Goal: Transaction & Acquisition: Purchase product/service

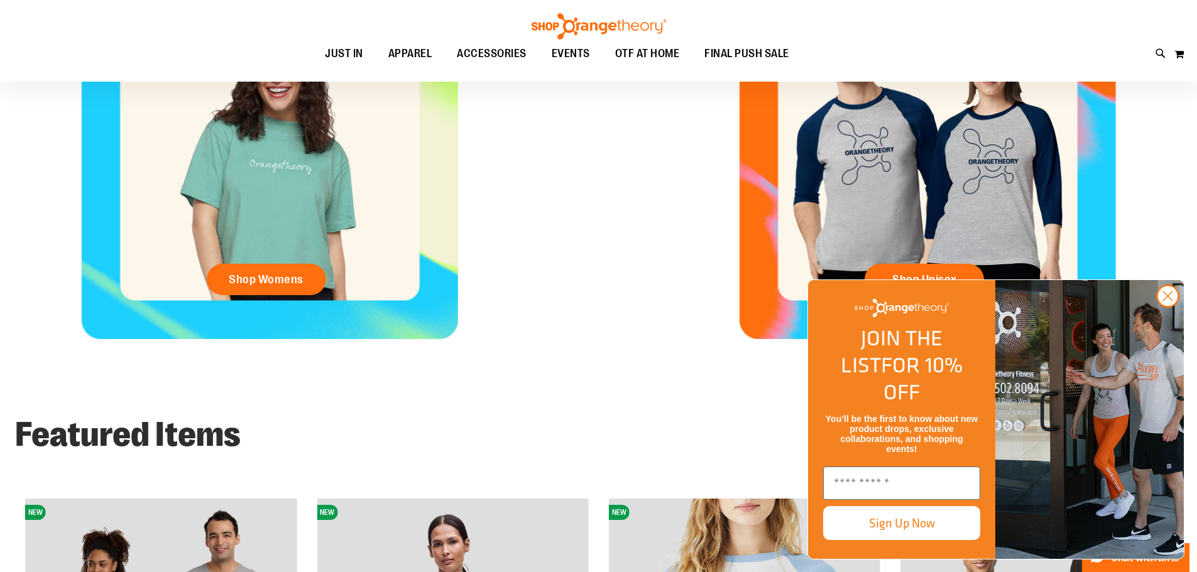
scroll to position [591, 0]
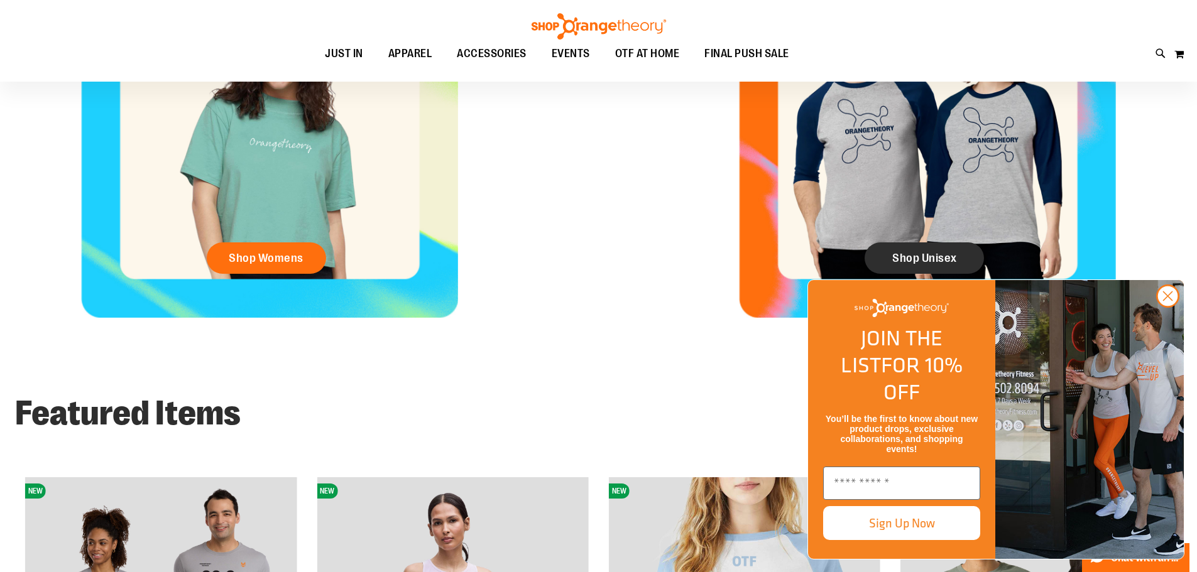
click at [920, 253] on span "Shop Unisex" at bounding box center [924, 258] width 65 height 14
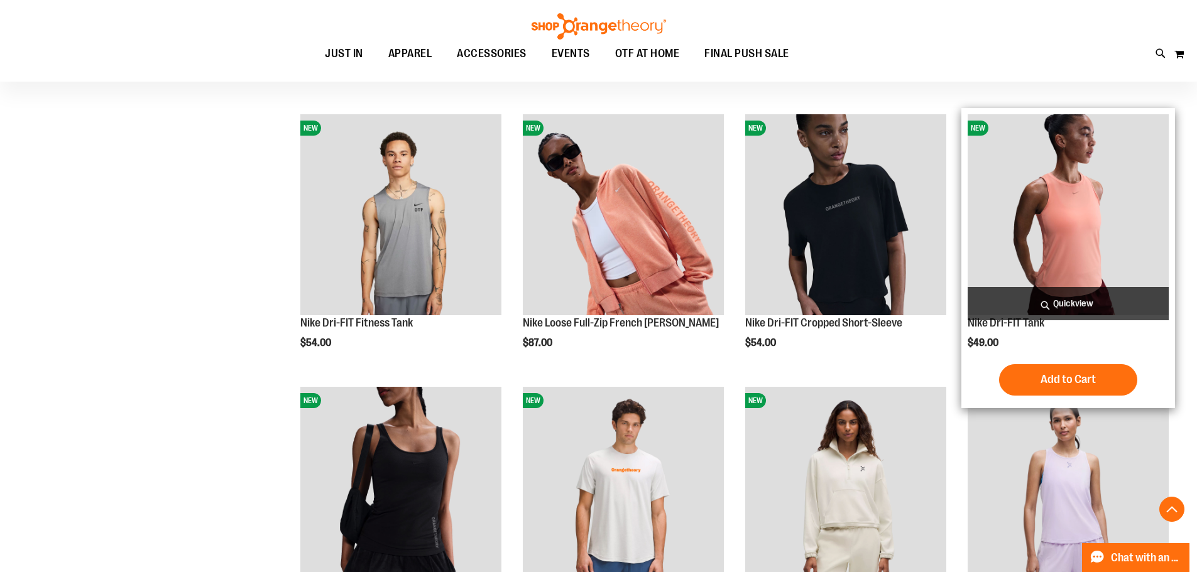
scroll to position [439, 0]
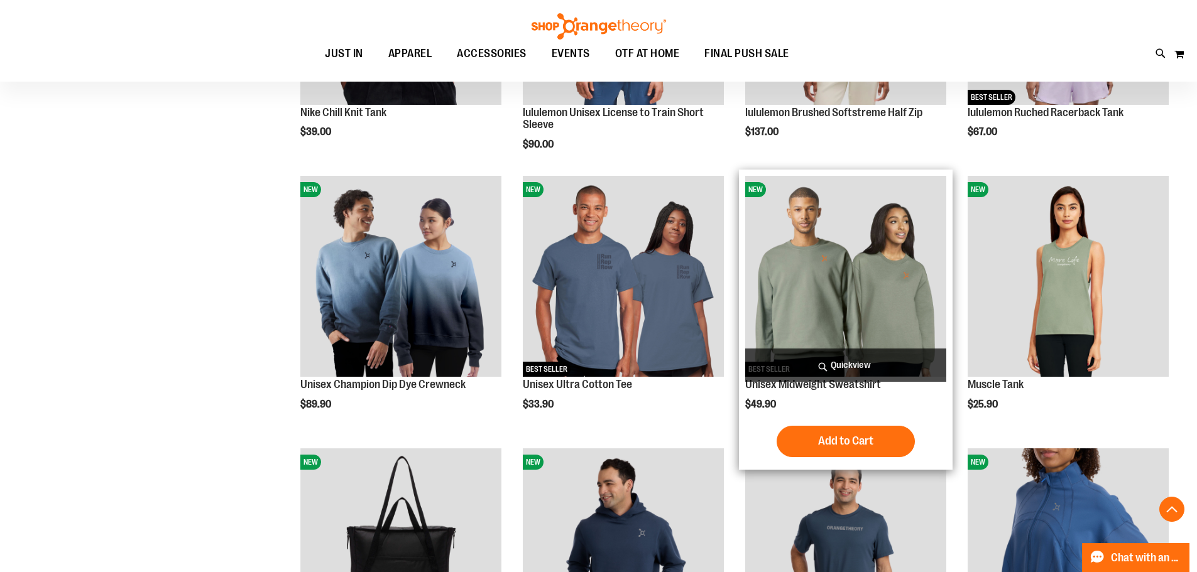
scroll to position [879, 0]
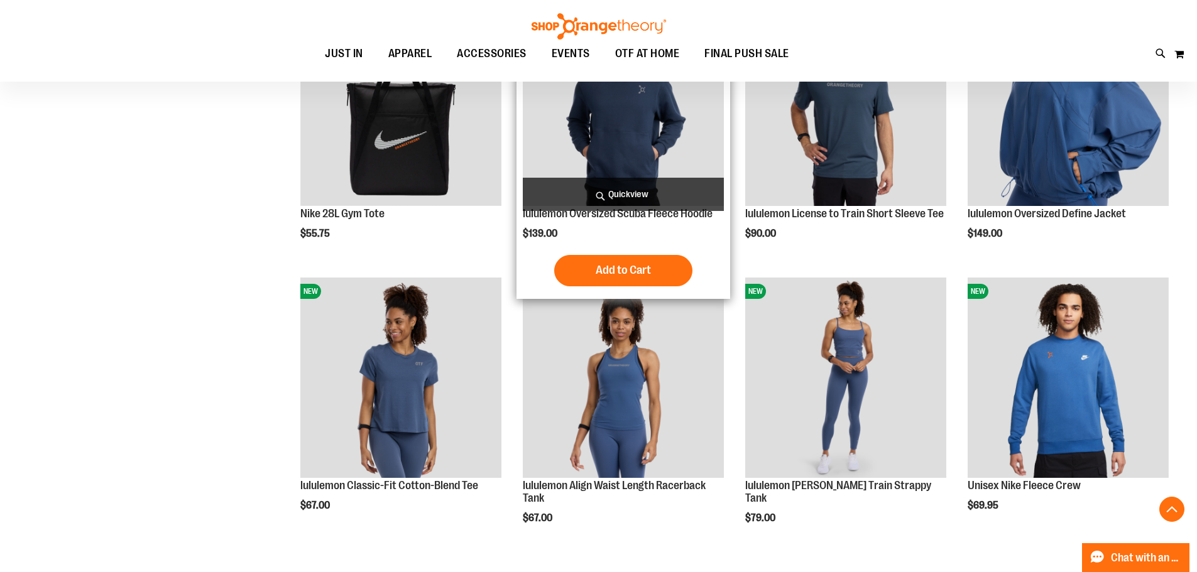
scroll to position [1319, 0]
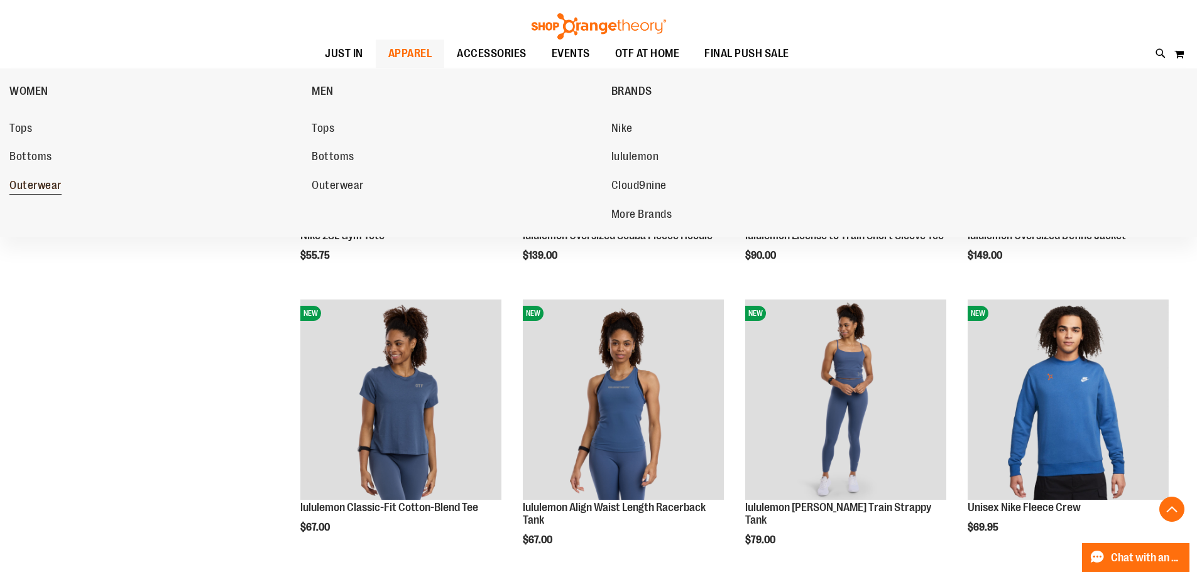
click at [38, 189] on span "Outerwear" at bounding box center [35, 187] width 52 height 16
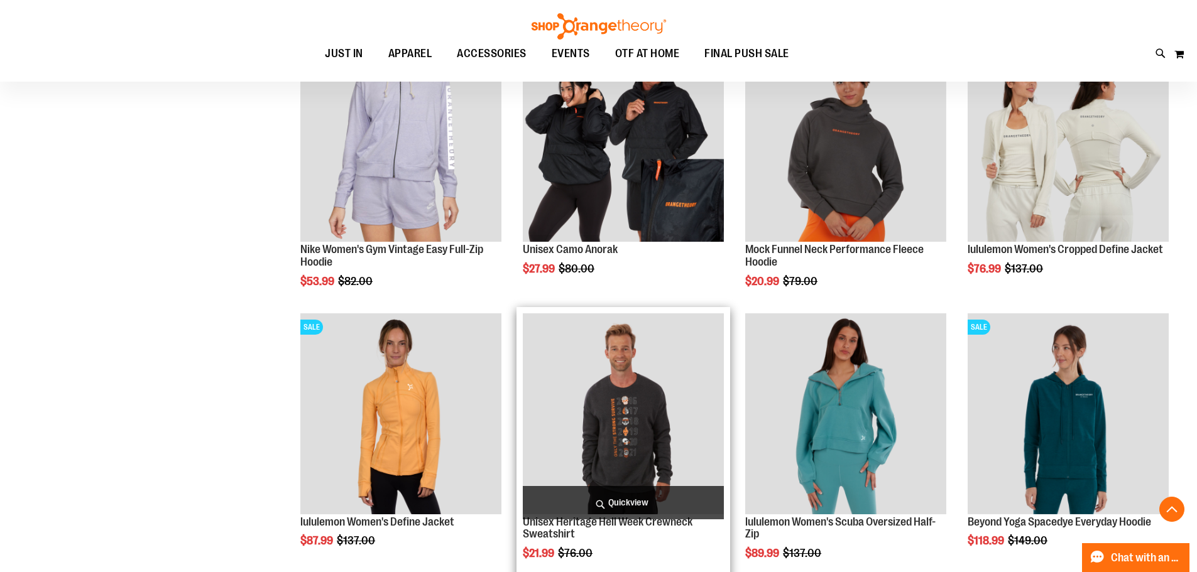
scroll to position [753, 0]
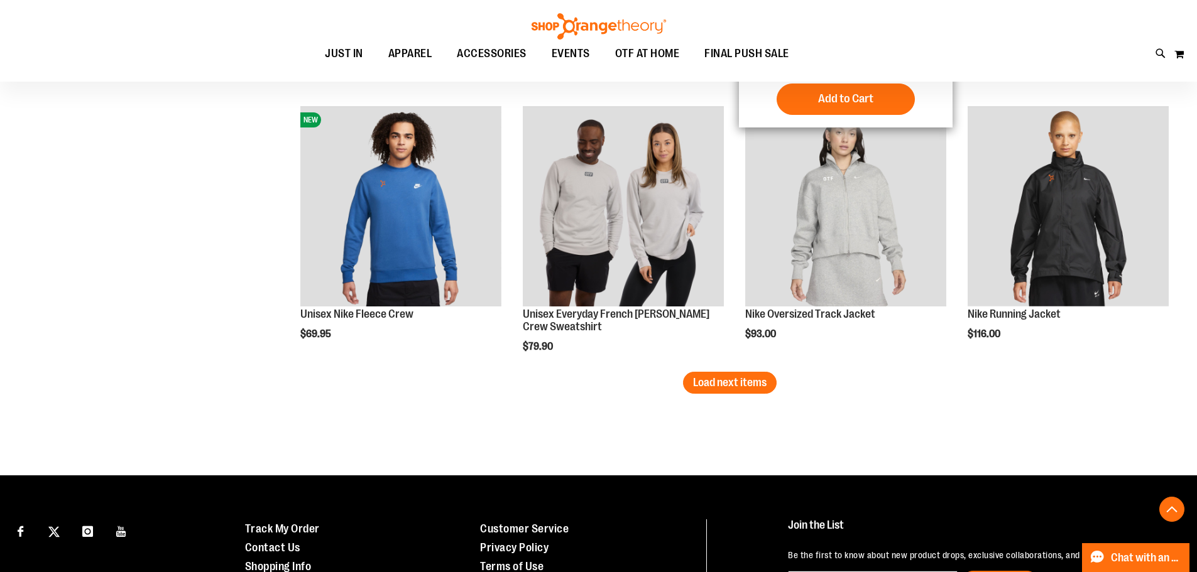
scroll to position [2324, 0]
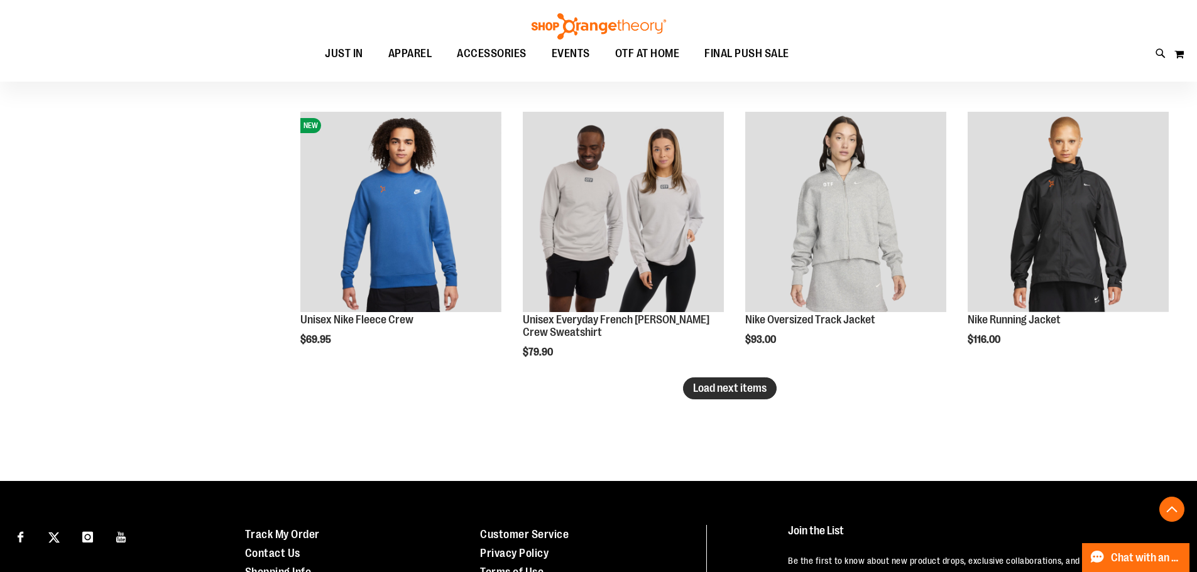
click at [716, 391] on span "Load next items" at bounding box center [730, 388] width 74 height 13
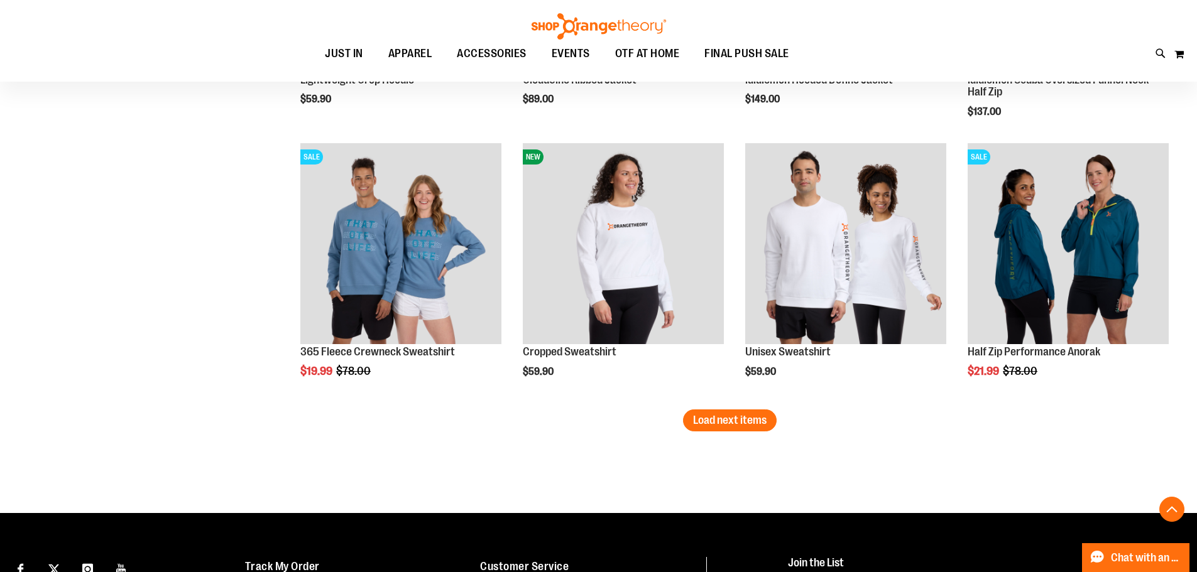
scroll to position [3109, 0]
click at [687, 420] on button "Load next items" at bounding box center [730, 421] width 94 height 22
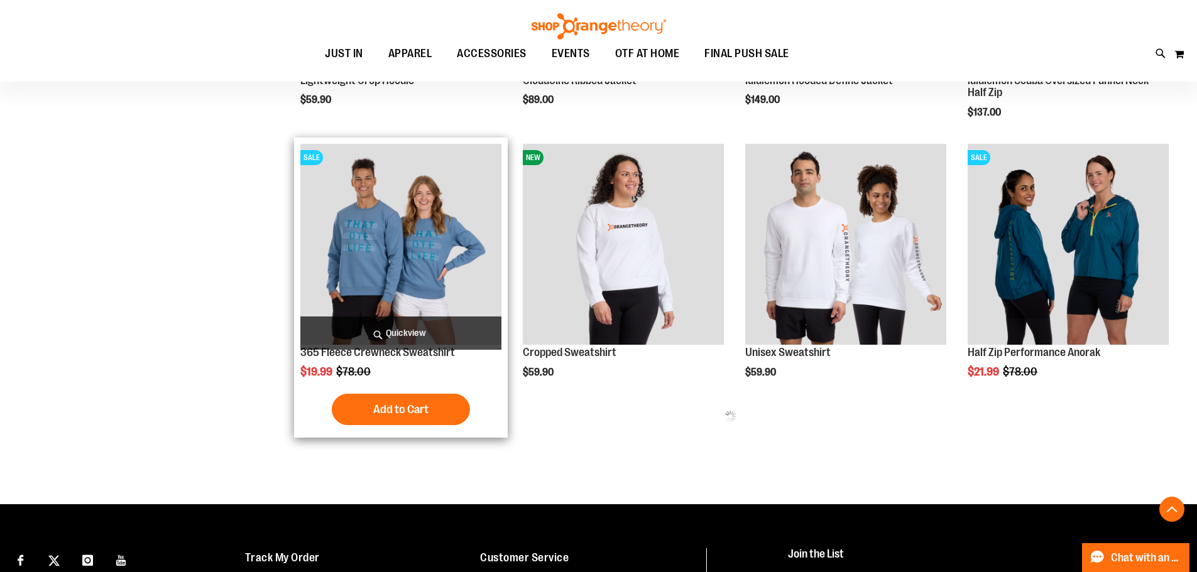
click at [423, 301] on img "product" at bounding box center [400, 244] width 201 height 201
click at [415, 288] on img "product" at bounding box center [400, 244] width 201 height 201
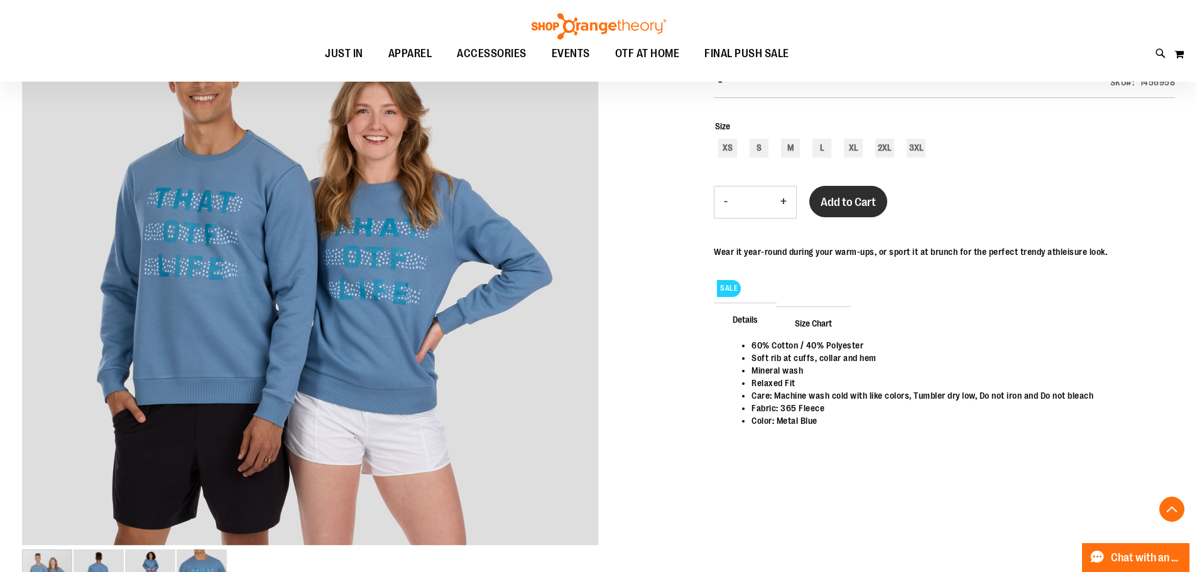
scroll to position [188, 0]
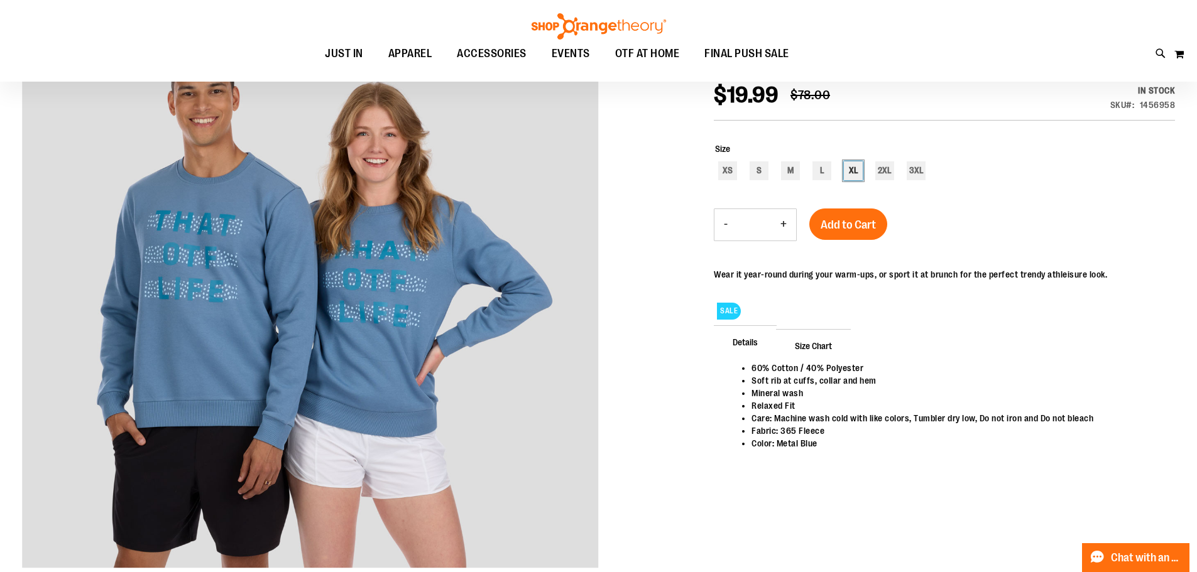
click at [854, 174] on div "XL" at bounding box center [853, 170] width 19 height 19
type input "***"
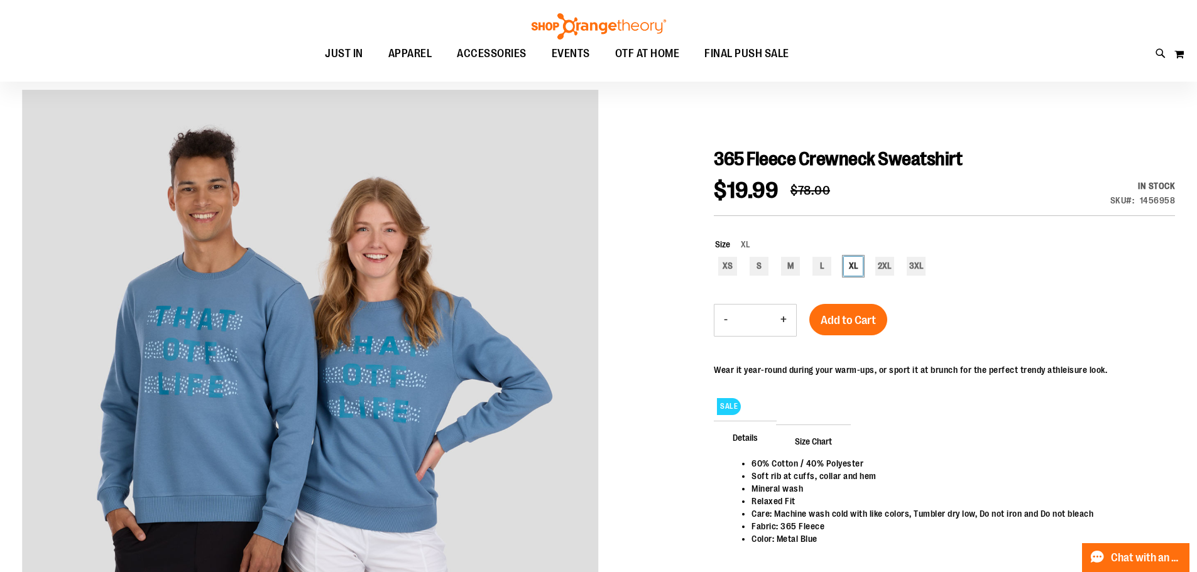
scroll to position [0, 0]
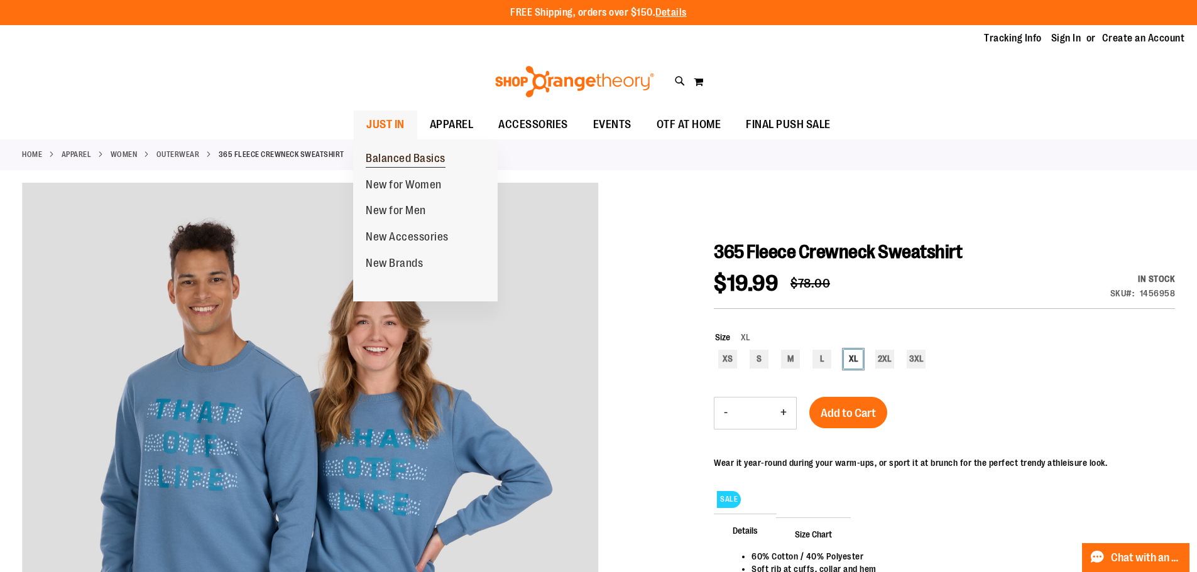
click at [424, 157] on span "Balanced Basics" at bounding box center [406, 160] width 80 height 16
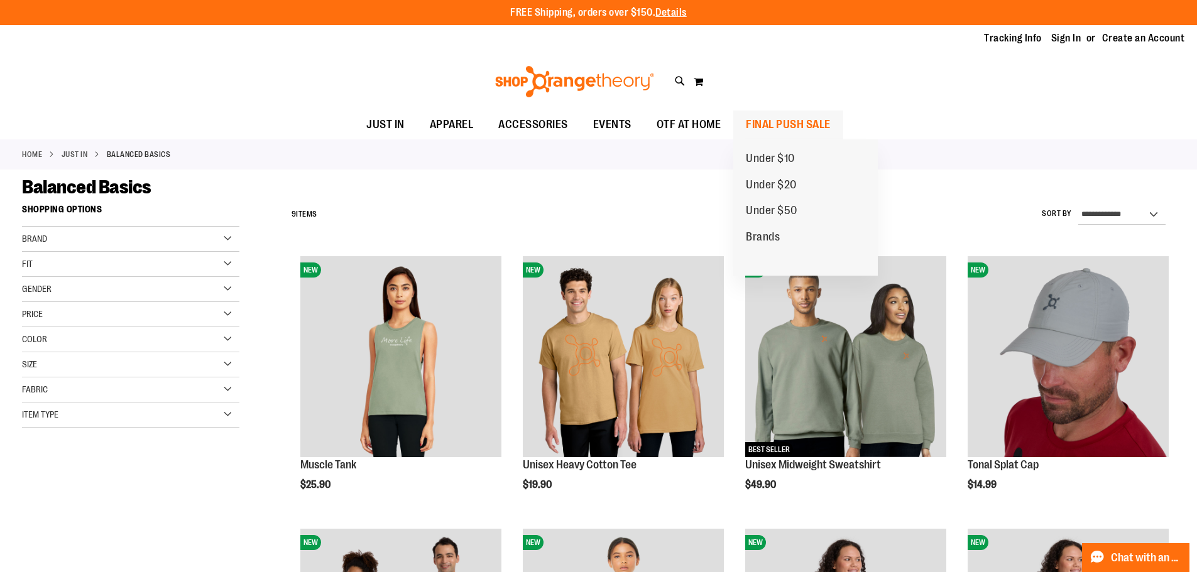
click at [746, 122] on span "FINAL PUSH SALE" at bounding box center [788, 125] width 85 height 28
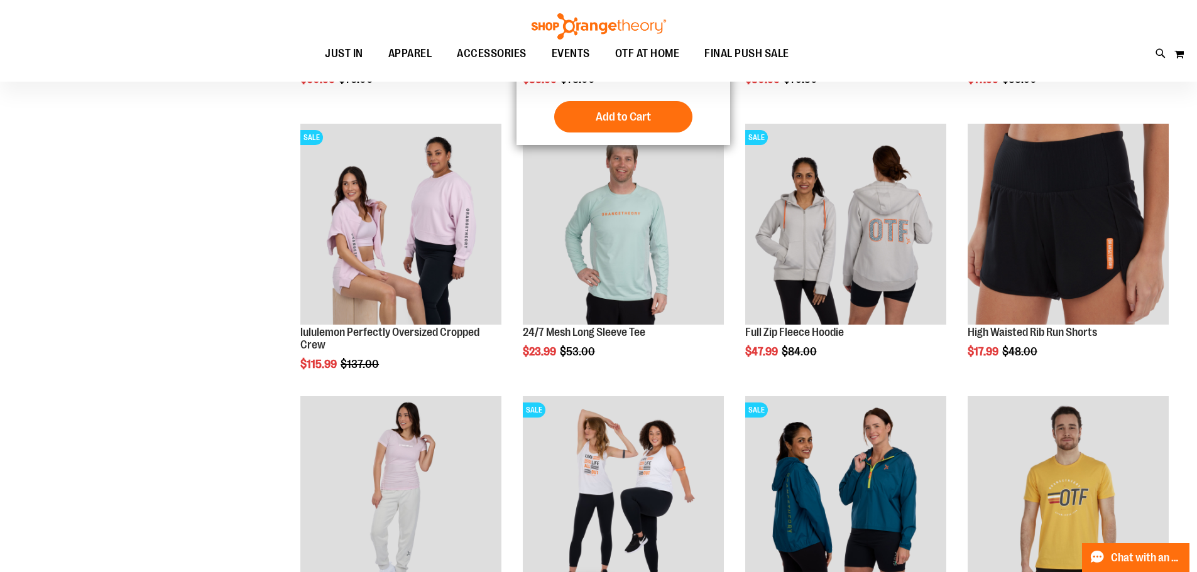
scroll to position [314, 0]
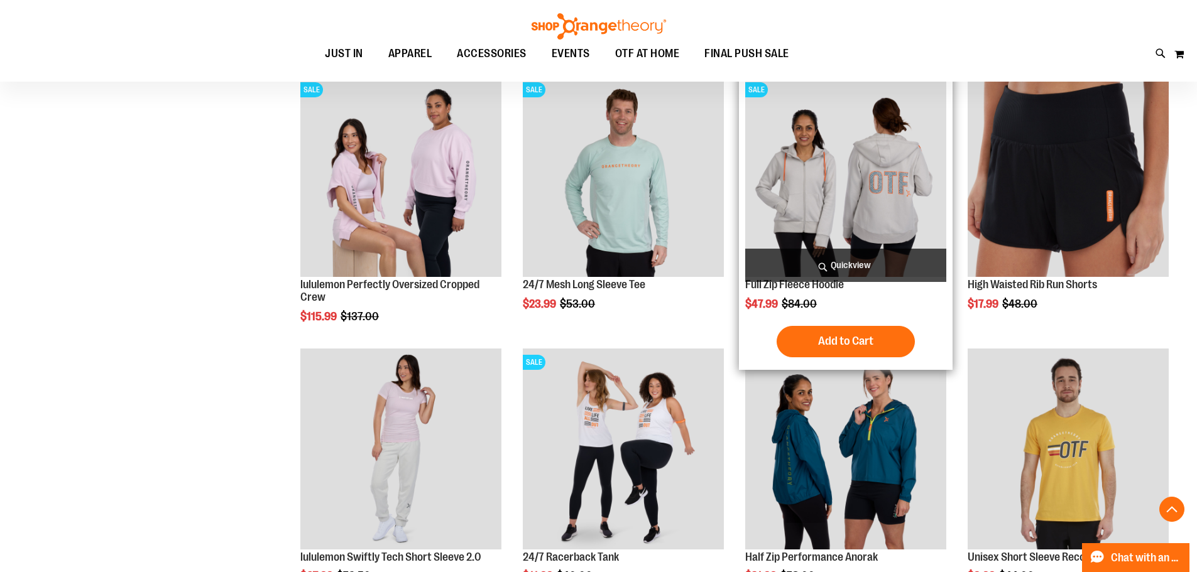
click at [859, 212] on img "product" at bounding box center [845, 176] width 201 height 201
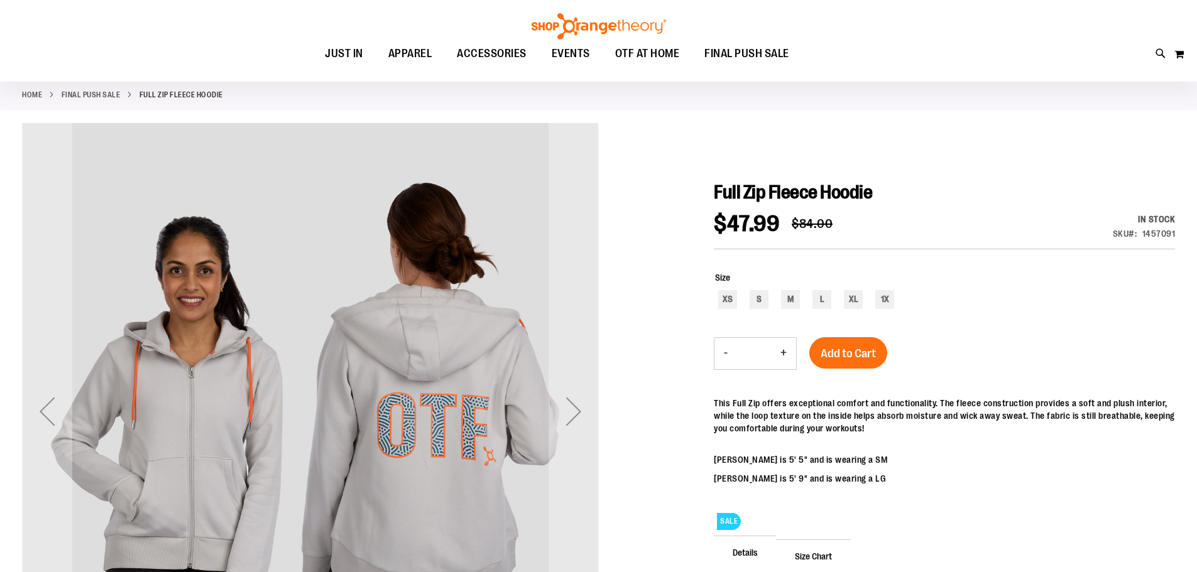
scroll to position [62, 0]
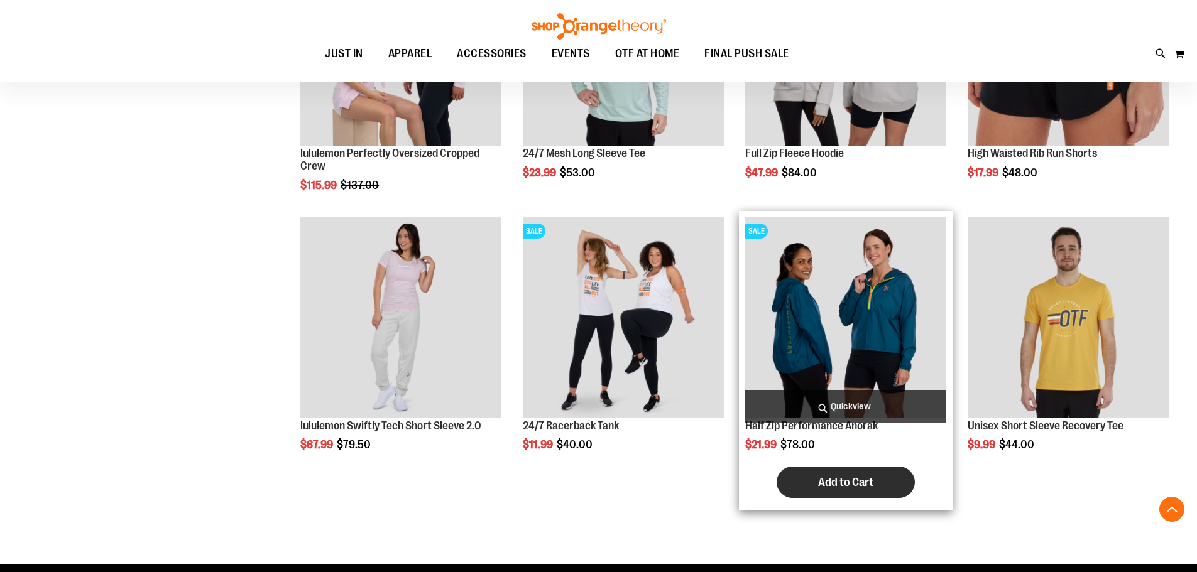
scroll to position [445, 0]
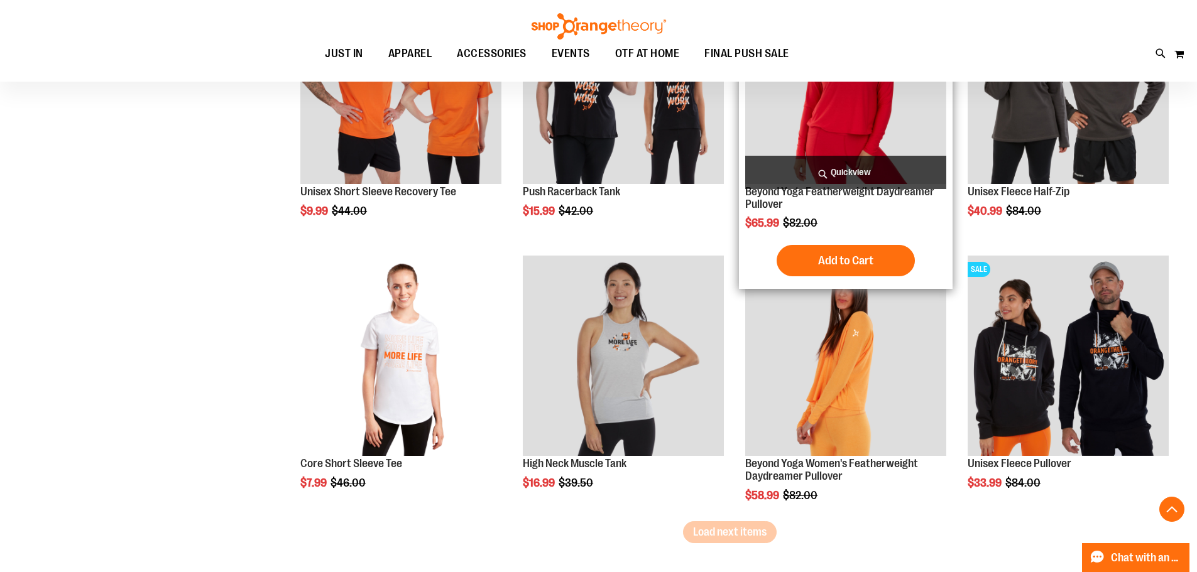
scroll to position [2142, 0]
